Goal: Information Seeking & Learning: Learn about a topic

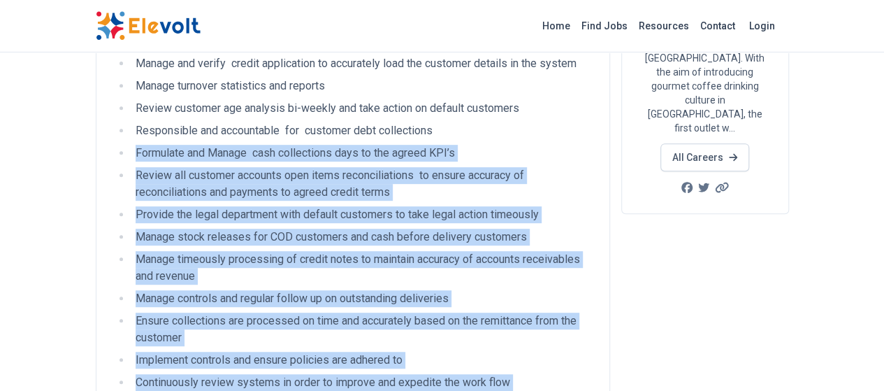
drag, startPoint x: 443, startPoint y: 358, endPoint x: 9, endPoint y: 124, distance: 493.0
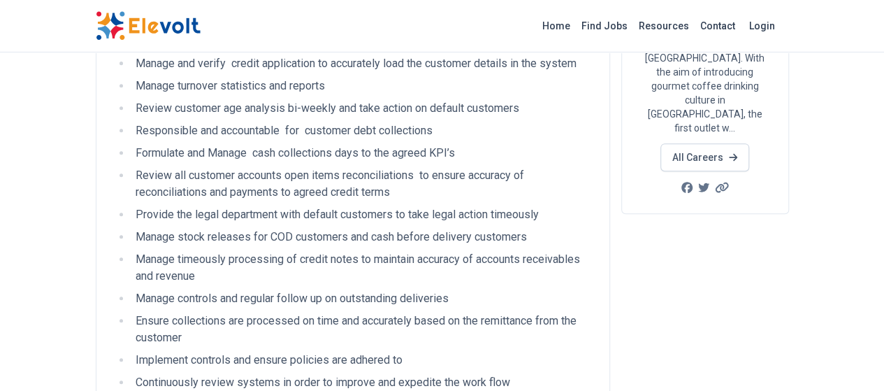
click at [131, 78] on li "Manage turnover statistics and reports" at bounding box center [361, 86] width 461 height 17
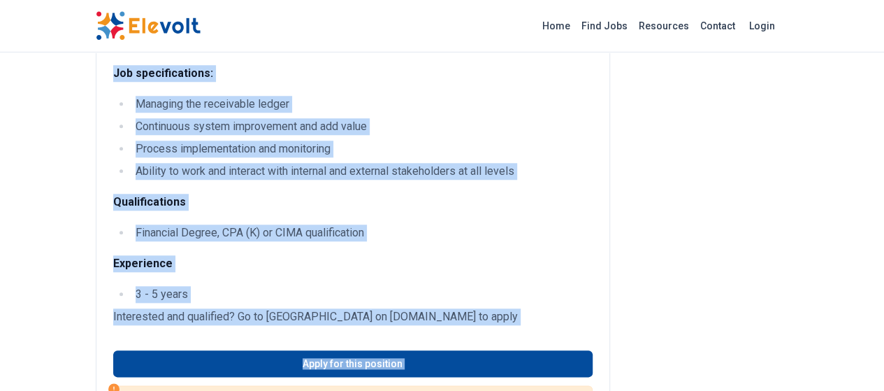
scroll to position [653, 0]
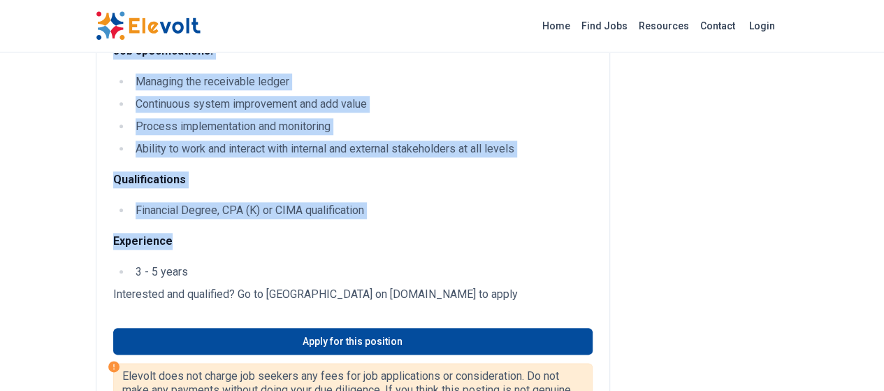
drag, startPoint x: 51, startPoint y: 64, endPoint x: 425, endPoint y: 192, distance: 395.3
copy div "Loremi dolorsit ametconsec adi elitsed Doeius temporin utl etdolore ma-aliqua e…"
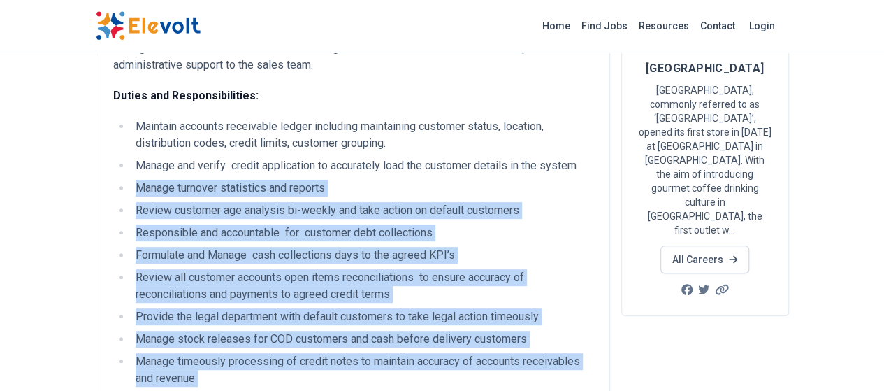
scroll to position [117, 0]
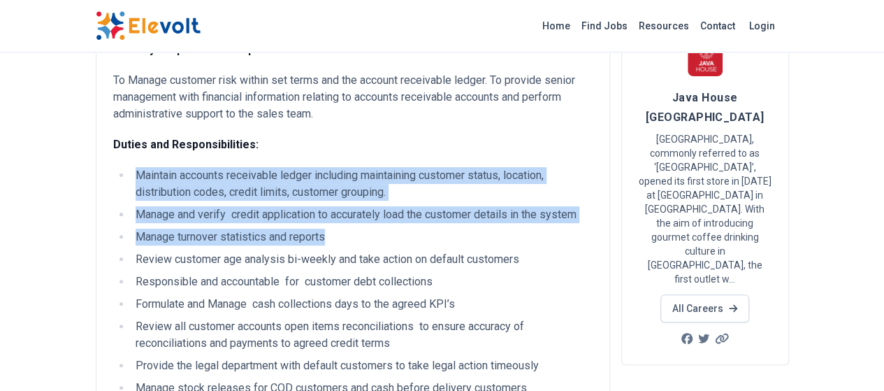
drag, startPoint x: 53, startPoint y: 154, endPoint x: 527, endPoint y: 218, distance: 478.0
click at [527, 218] on ul "Maintain accounts receivable ledger including maintaining customer status, loca…" at bounding box center [352, 365] width 479 height 397
copy ul "Maintain accounts receivable ledger including maintaining customer status, loca…"
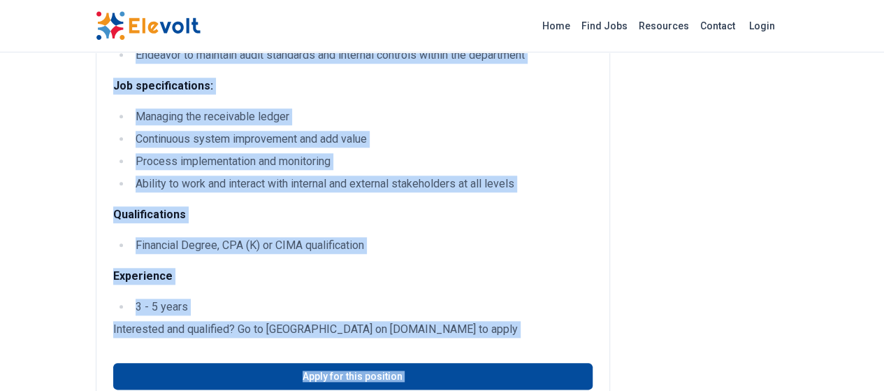
scroll to position [633, 0]
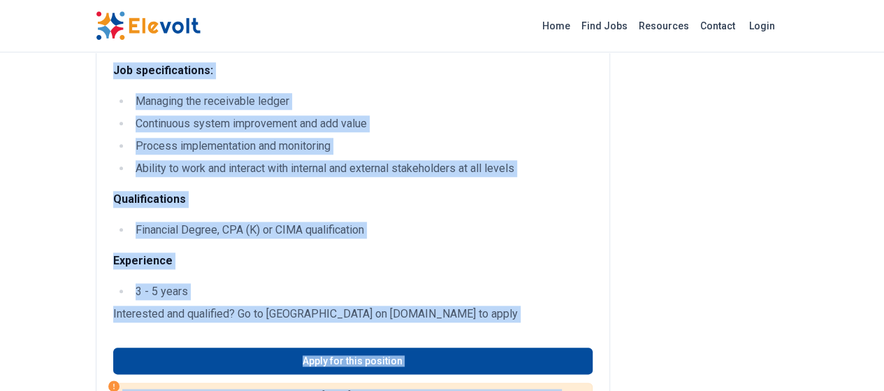
drag, startPoint x: 24, startPoint y: 78, endPoint x: 460, endPoint y: 270, distance: 476.2
copy div "Loremi'd Sitametcon Adi Elit seddoei TE Inci-utla Etdolore 44 magn ali 02/94/31…"
click at [453, 138] on li "Process implementation and monitoring" at bounding box center [361, 146] width 461 height 17
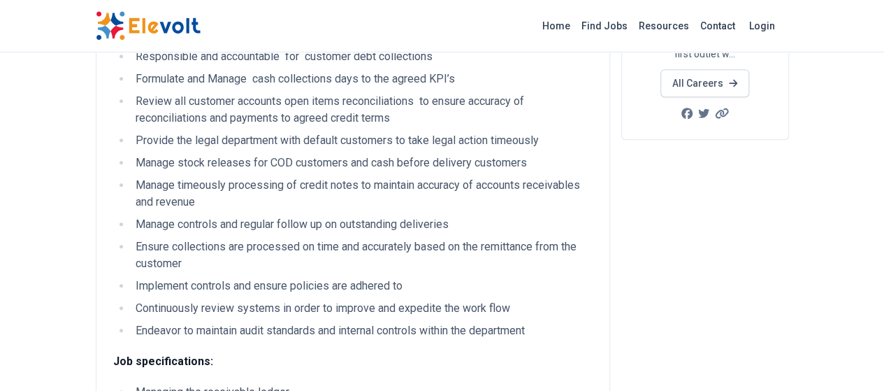
scroll to position [340, 0]
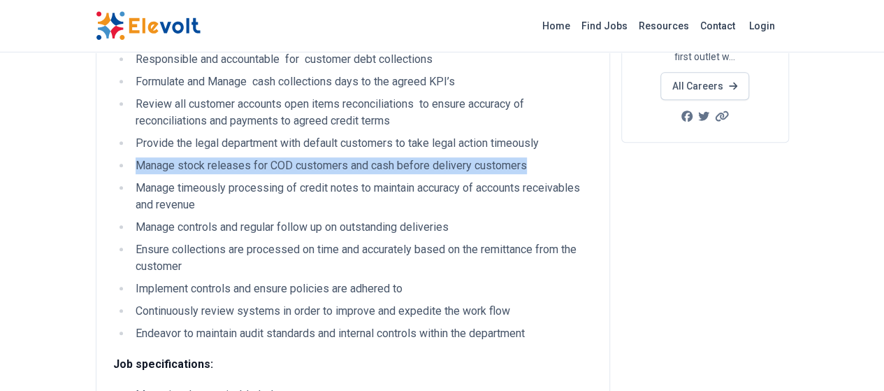
drag, startPoint x: 52, startPoint y: 145, endPoint x: 443, endPoint y: 150, distance: 391.3
click at [443, 157] on li "Manage stock releases for COD customers and cash before delivery customers" at bounding box center [361, 165] width 461 height 17
copy li "Manage stock releases for COD customers and cash before delivery customers"
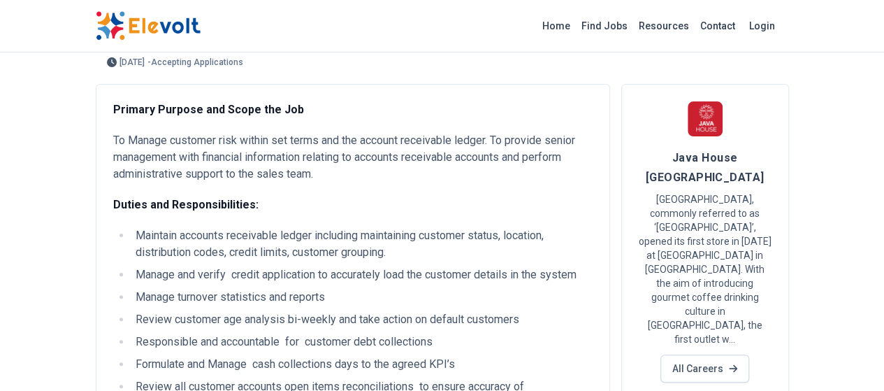
scroll to position [0, 0]
